Goal: Transaction & Acquisition: Book appointment/travel/reservation

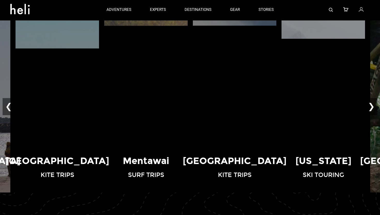
scroll to position [364, 0]
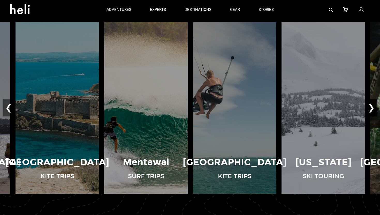
click at [371, 104] on button "❯" at bounding box center [371, 107] width 12 height 17
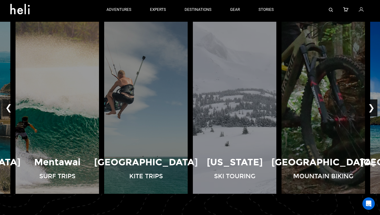
click at [371, 104] on button "❯" at bounding box center [371, 107] width 12 height 17
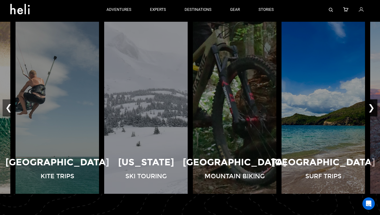
click at [371, 104] on button "❯" at bounding box center [371, 107] width 12 height 17
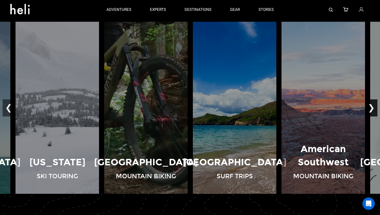
click at [371, 104] on button "❯" at bounding box center [371, 107] width 12 height 17
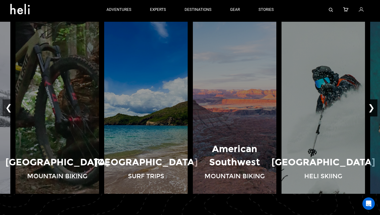
click at [371, 104] on button "❯" at bounding box center [371, 107] width 12 height 17
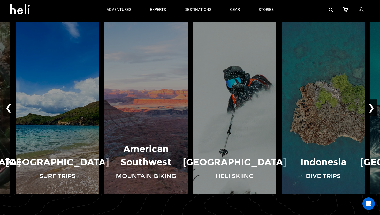
click at [371, 104] on button "❯" at bounding box center [371, 107] width 12 height 17
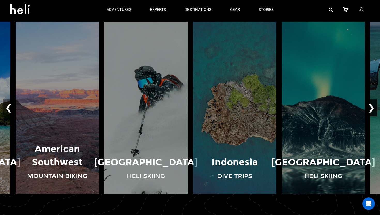
click at [371, 104] on button "❯" at bounding box center [371, 107] width 12 height 17
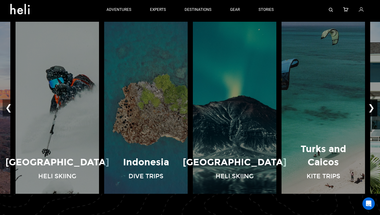
click at [371, 104] on button "❯" at bounding box center [371, 107] width 12 height 17
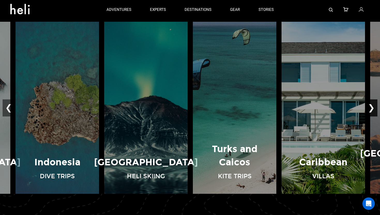
click at [371, 104] on button "❯" at bounding box center [371, 107] width 12 height 17
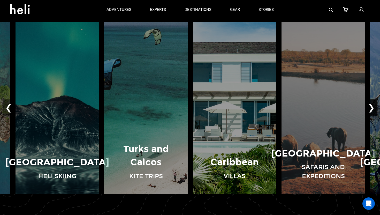
click at [371, 104] on button "❯" at bounding box center [371, 107] width 12 height 17
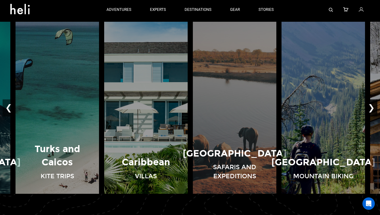
click at [371, 104] on button "❯" at bounding box center [371, 107] width 12 height 17
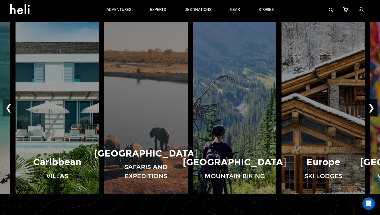
click at [371, 104] on button "❯" at bounding box center [371, 107] width 12 height 17
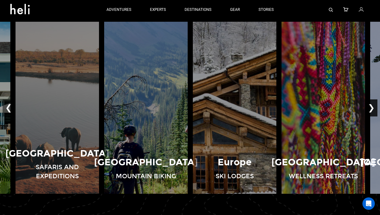
click at [371, 104] on button "❯" at bounding box center [371, 107] width 12 height 17
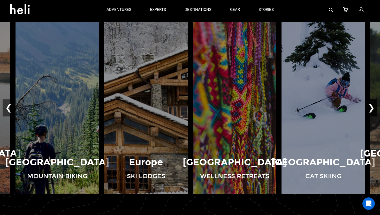
click at [371, 104] on button "❯" at bounding box center [371, 107] width 12 height 17
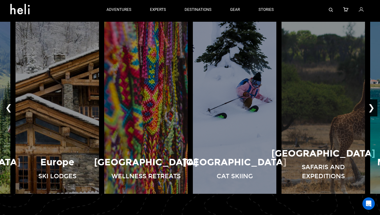
click at [371, 104] on button "❯" at bounding box center [371, 107] width 12 height 17
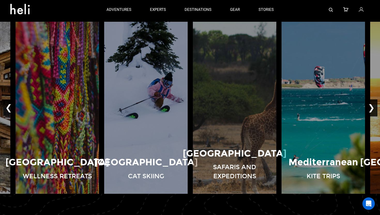
click at [371, 104] on button "❯" at bounding box center [371, 107] width 12 height 17
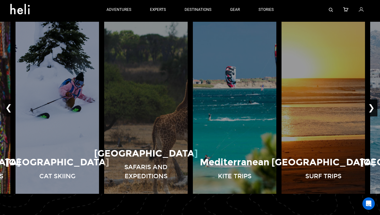
click at [371, 104] on button "❯" at bounding box center [371, 107] width 12 height 17
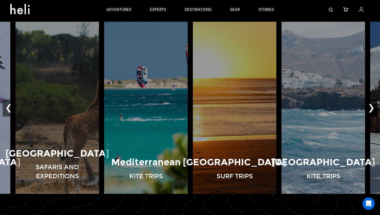
click at [371, 104] on button "❯" at bounding box center [371, 107] width 12 height 17
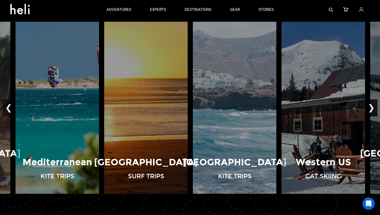
click at [371, 104] on button "❯" at bounding box center [371, 107] width 12 height 17
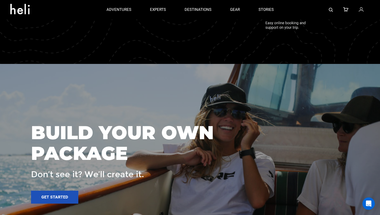
scroll to position [693, 0]
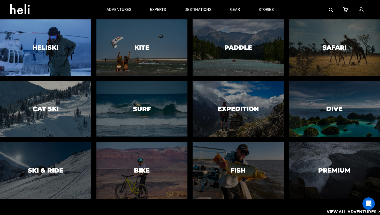
click at [37, 43] on div at bounding box center [45, 47] width 93 height 57
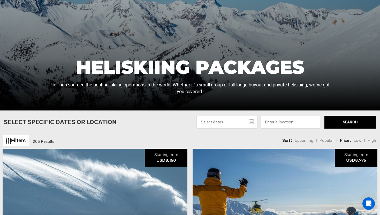
scroll to position [81, 0]
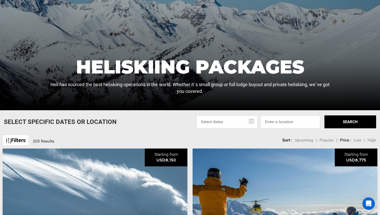
click at [24, 140] on link "Filters" at bounding box center [16, 140] width 26 height 11
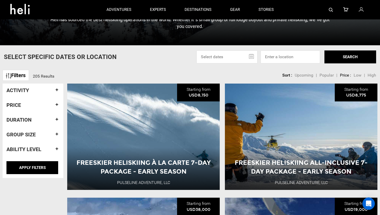
scroll to position [144, 0]
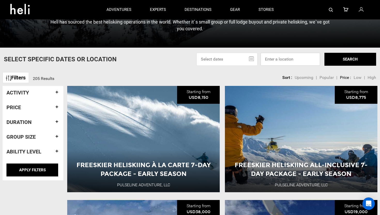
click at [279, 60] on input at bounding box center [289, 59] width 59 height 13
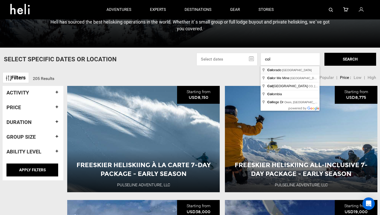
type input "[US_STATE], [GEOGRAPHIC_DATA]"
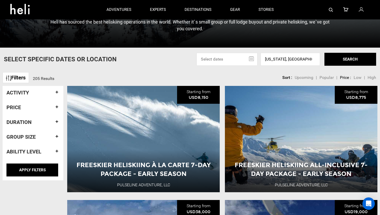
click at [336, 60] on button "SEARCH" at bounding box center [350, 59] width 52 height 13
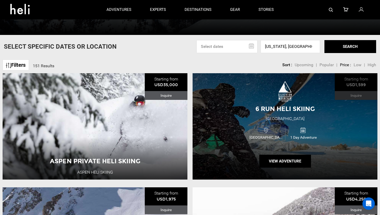
scroll to position [154, 0]
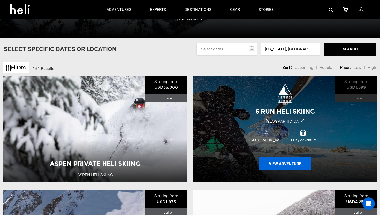
click at [275, 164] on button "View Adventure" at bounding box center [285, 163] width 52 height 13
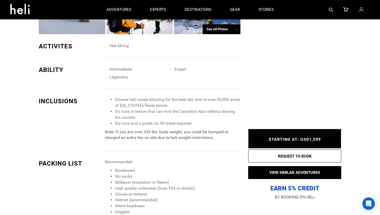
scroll to position [333, 0]
